Goal: Navigation & Orientation: Find specific page/section

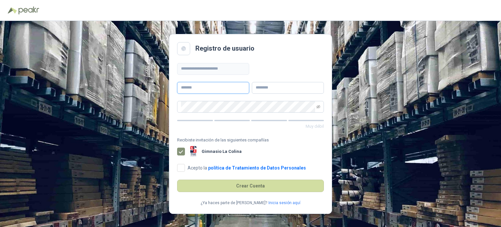
click at [206, 90] on input "text" at bounding box center [213, 88] width 72 height 12
type input "**********"
type input "*****"
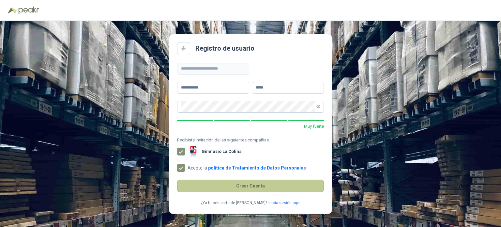
click at [251, 188] on button "Crear Cuenta" at bounding box center [250, 185] width 147 height 12
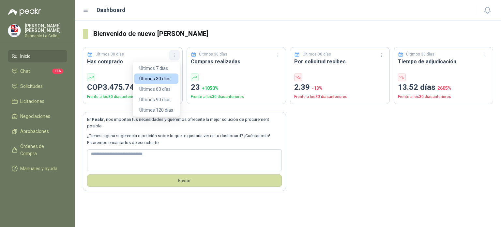
click at [176, 54] on icon "button" at bounding box center [175, 56] width 6 height 6
click at [160, 111] on button "Últimos 120 días" at bounding box center [156, 110] width 44 height 10
click at [175, 56] on icon "button" at bounding box center [175, 56] width 6 height 6
click at [166, 66] on button "Últimos 7 días" at bounding box center [156, 68] width 44 height 10
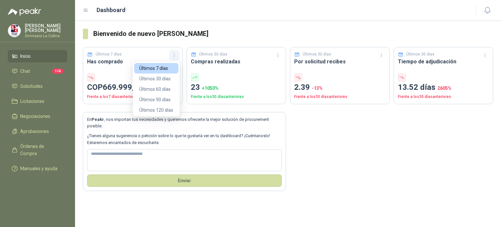
click at [173, 57] on icon "button" at bounding box center [175, 56] width 6 height 6
click at [162, 78] on button "Últimos 30 días" at bounding box center [156, 78] width 44 height 10
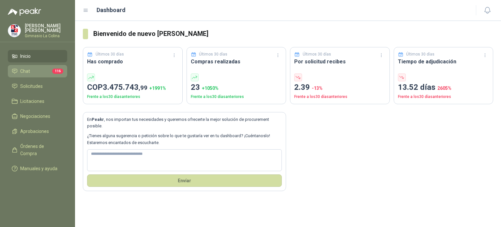
click at [40, 71] on li "Chat 116" at bounding box center [38, 71] width 52 height 7
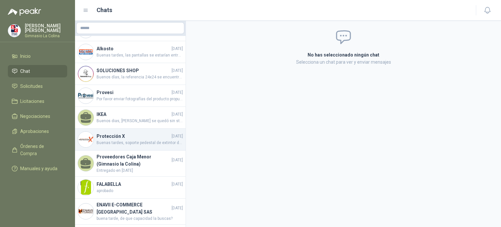
scroll to position [261, 0]
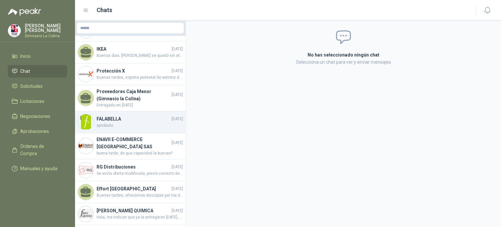
click at [132, 123] on span "aprobado" at bounding box center [140, 125] width 86 height 6
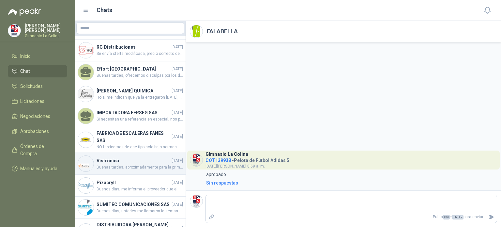
scroll to position [392, 0]
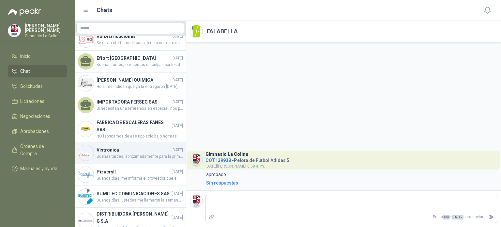
click at [128, 142] on div "Vistronica [DATE] Buenas tardes, aproximadamente para la primera semana [PERSON…" at bounding box center [130, 153] width 111 height 22
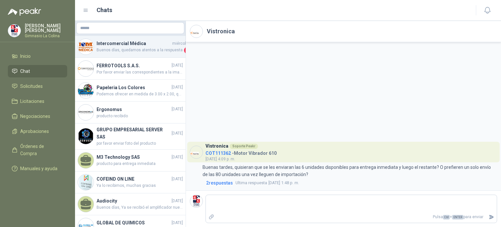
click at [115, 48] on span "Buenos días, quedamos atentos a la respuesta" at bounding box center [140, 50] width 86 height 7
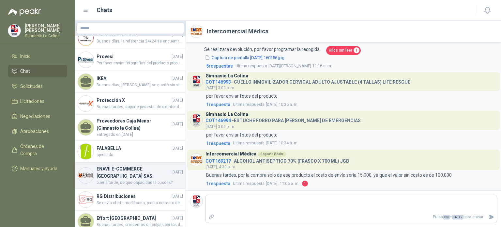
scroll to position [160, 0]
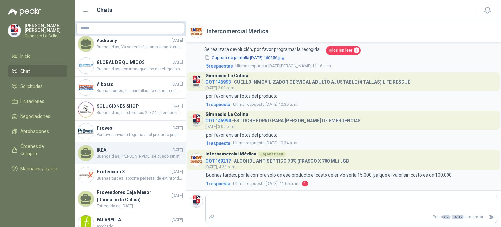
click at [99, 152] on h4 "IKEA" at bounding box center [134, 149] width 74 height 7
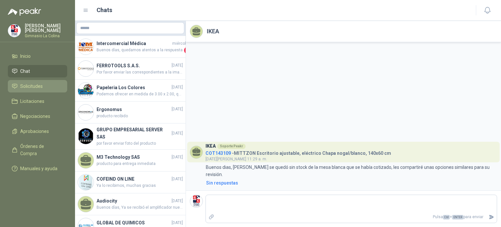
click at [37, 86] on span "Solicitudes" at bounding box center [31, 86] width 23 height 7
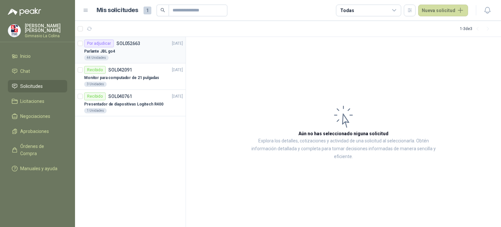
click at [140, 51] on div "Parlante JBL go4" at bounding box center [133, 51] width 99 height 8
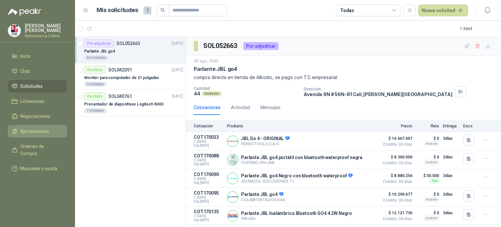
click at [43, 132] on span "Aprobaciones" at bounding box center [34, 131] width 29 height 7
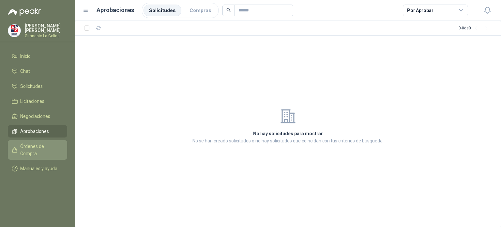
click at [41, 143] on span "Órdenes de Compra" at bounding box center [40, 150] width 41 height 14
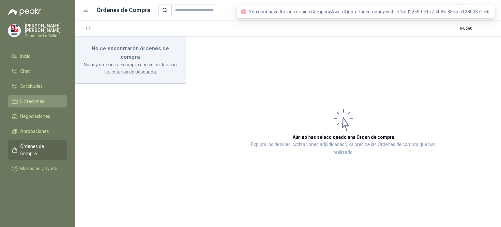
click at [39, 100] on span "Licitaciones" at bounding box center [32, 101] width 24 height 7
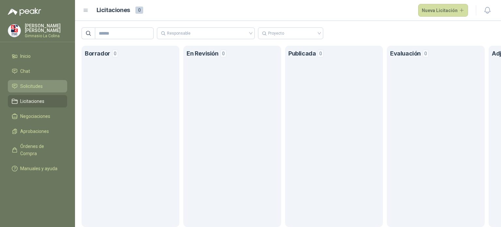
click at [11, 87] on link "Solicitudes" at bounding box center [37, 86] width 59 height 12
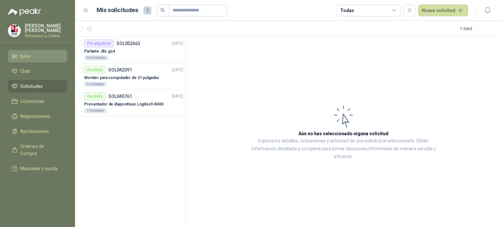
click at [23, 55] on span "Inicio" at bounding box center [25, 56] width 10 height 7
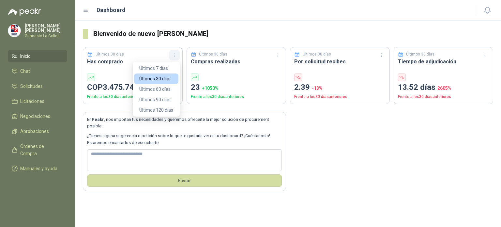
click at [175, 57] on icon "button" at bounding box center [175, 56] width 6 height 6
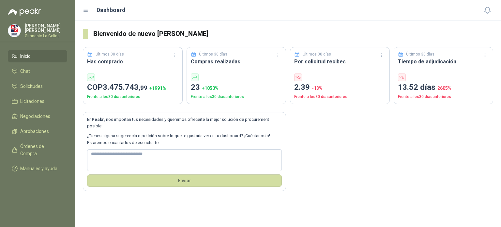
click at [87, 10] on icon at bounding box center [86, 11] width 6 height 6
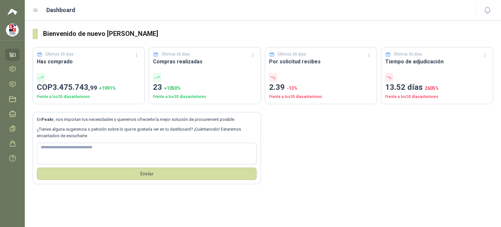
click at [35, 10] on icon at bounding box center [36, 10] width 4 height 3
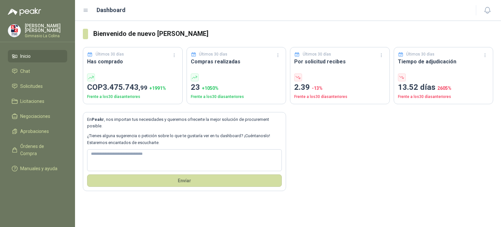
click at [49, 26] on p "[PERSON_NAME]" at bounding box center [46, 27] width 42 height 9
click at [64, 12] on div at bounding box center [37, 8] width 75 height 16
click at [38, 147] on span "Órdenes de Compra" at bounding box center [40, 150] width 41 height 14
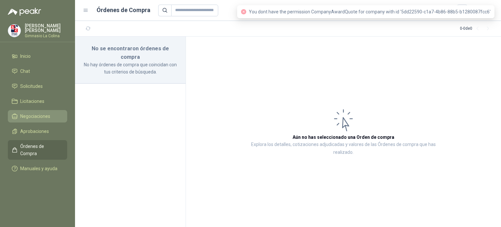
click at [36, 114] on span "Negociaciones" at bounding box center [35, 116] width 30 height 7
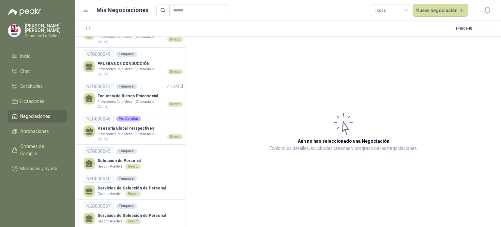
scroll to position [1052, 0]
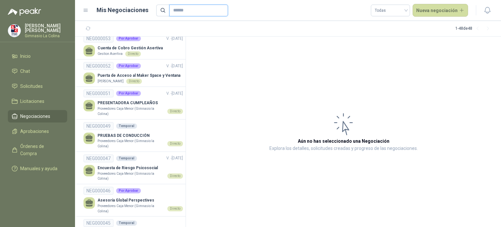
click at [195, 14] on input "text" at bounding box center [196, 10] width 46 height 11
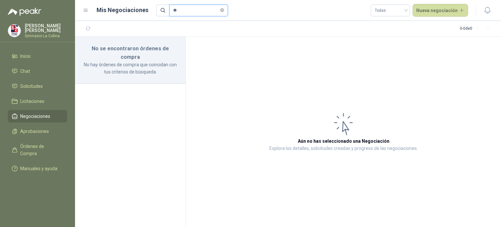
type input "*"
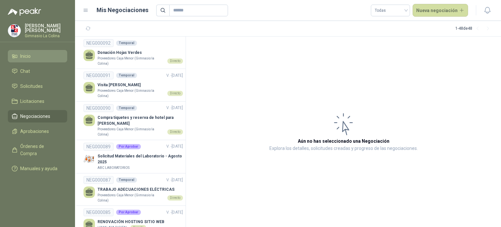
click at [45, 53] on li "Inicio" at bounding box center [38, 56] width 52 height 7
